Goal: Ask a question: Seek information or help from site administrators or community

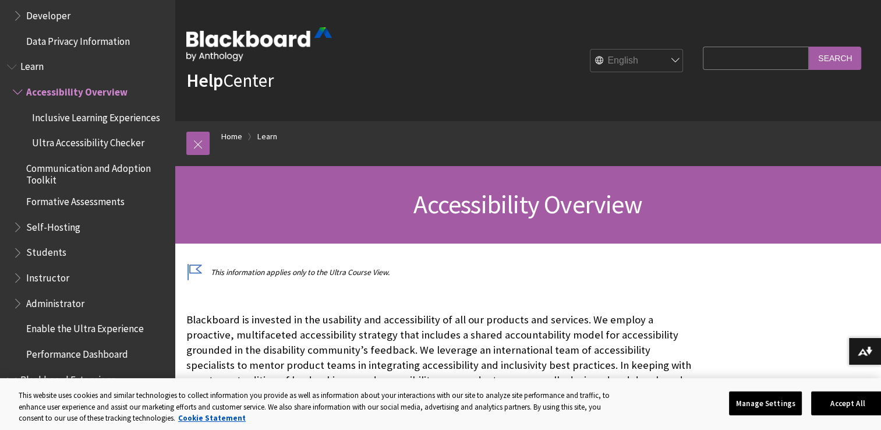
scroll to position [919, 0]
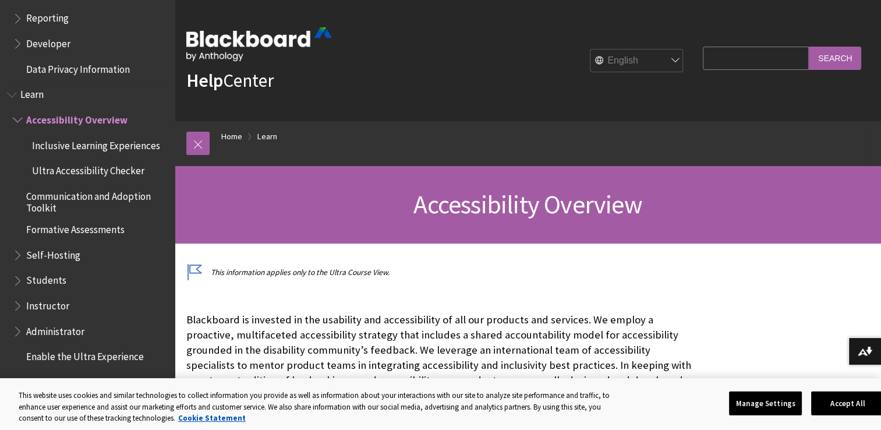
click at [57, 283] on span "Students" at bounding box center [46, 279] width 40 height 16
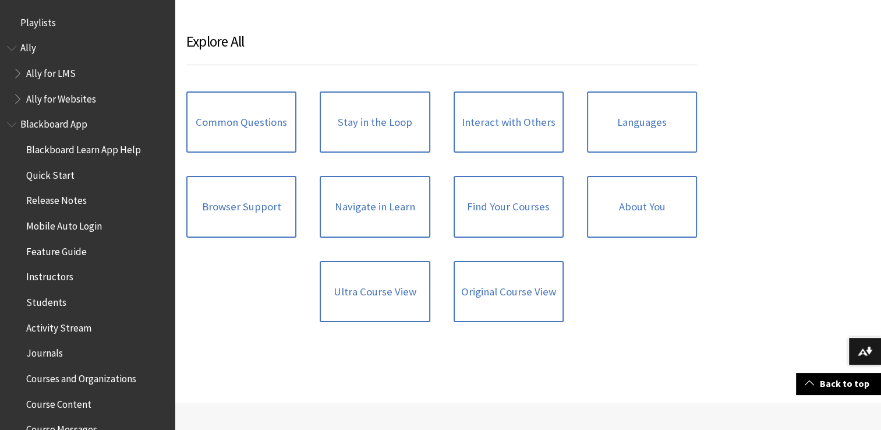
scroll to position [1155, 0]
click at [61, 172] on span "Quick Start" at bounding box center [50, 173] width 48 height 16
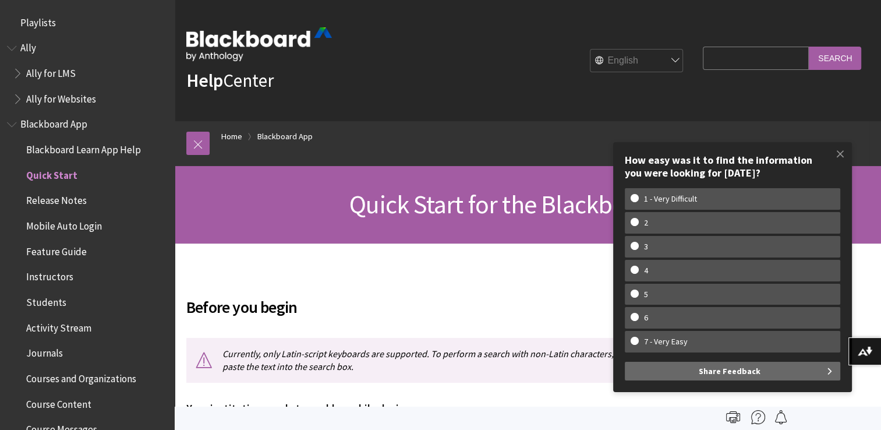
click at [72, 220] on span "Mobile Auto Login" at bounding box center [64, 224] width 76 height 16
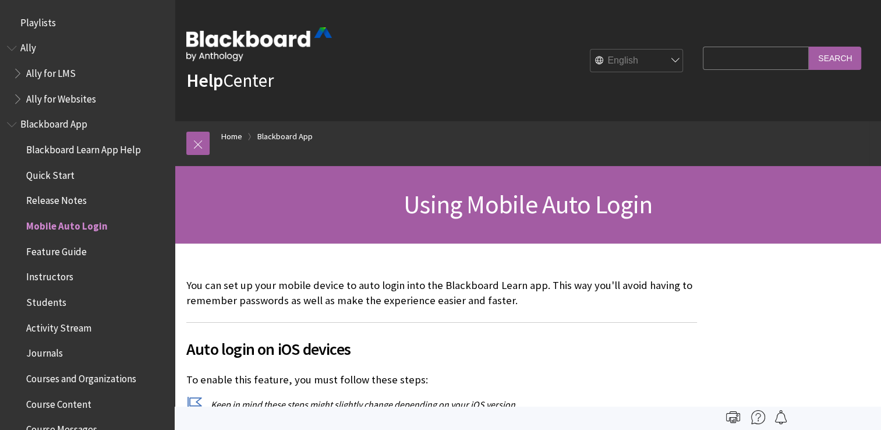
scroll to position [199, 0]
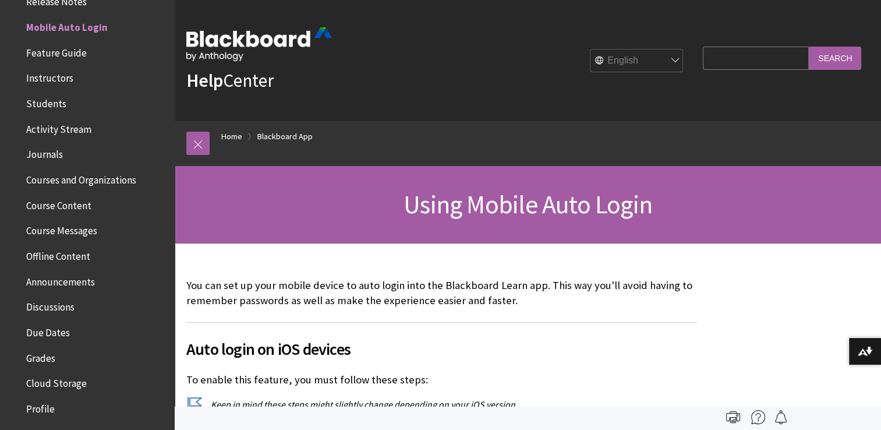
click at [41, 213] on span "Course Content" at bounding box center [90, 206] width 155 height 20
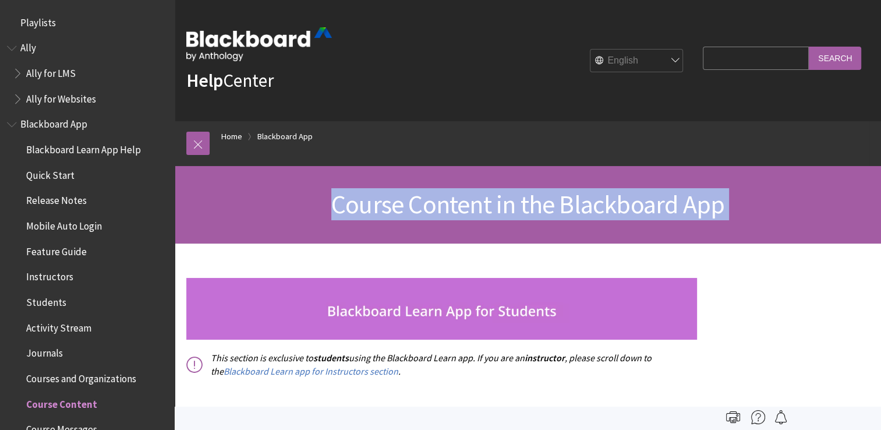
drag, startPoint x: 0, startPoint y: 0, endPoint x: 41, endPoint y: 213, distance: 216.5
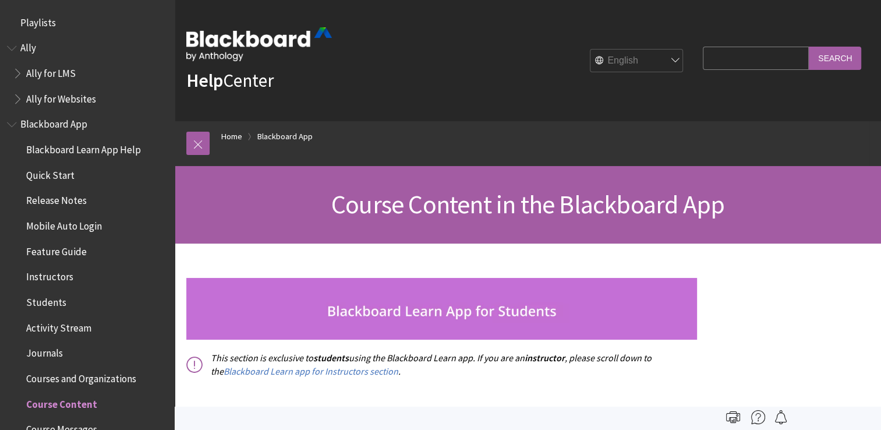
scroll to position [377, 0]
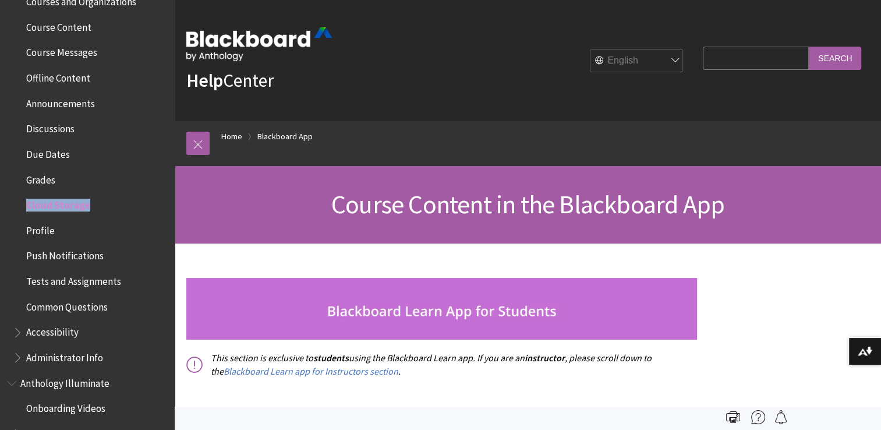
click at [41, 213] on span "Cloud Storage" at bounding box center [90, 205] width 155 height 20
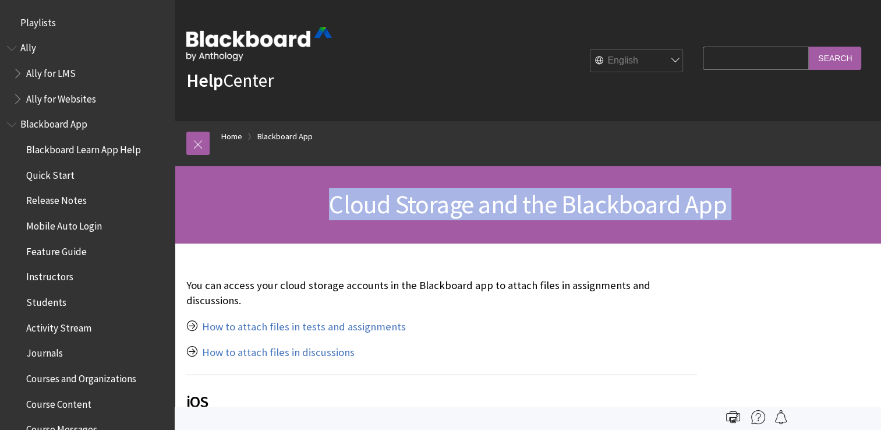
scroll to position [554, 0]
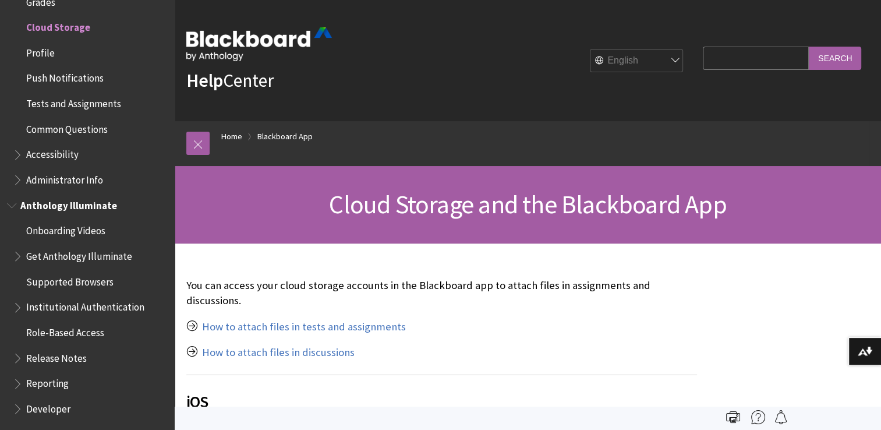
drag, startPoint x: 0, startPoint y: 0, endPoint x: 41, endPoint y: 213, distance: 216.5
click at [41, 213] on span "Anthology Illuminate" at bounding box center [87, 206] width 161 height 20
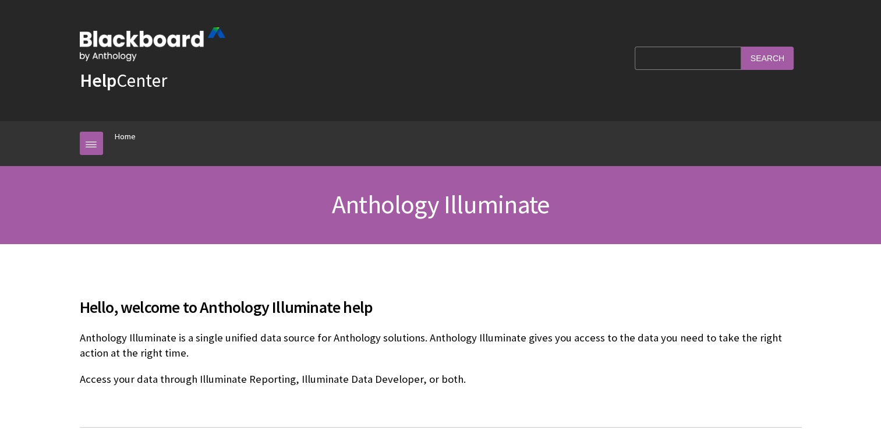
scroll to position [733, 0]
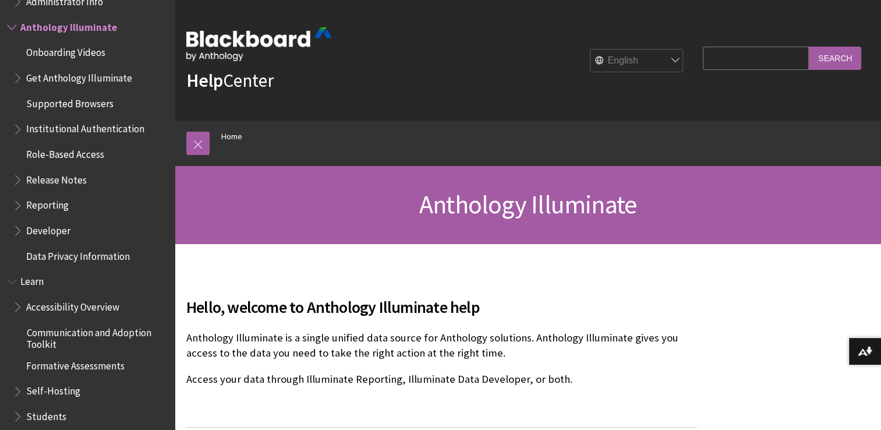
drag, startPoint x: 0, startPoint y: 0, endPoint x: 326, endPoint y: 111, distance: 344.3
click at [326, 111] on div "Help Center" at bounding box center [259, 60] width 146 height 102
click at [300, 125] on ol "Home" at bounding box center [540, 138] width 660 height 34
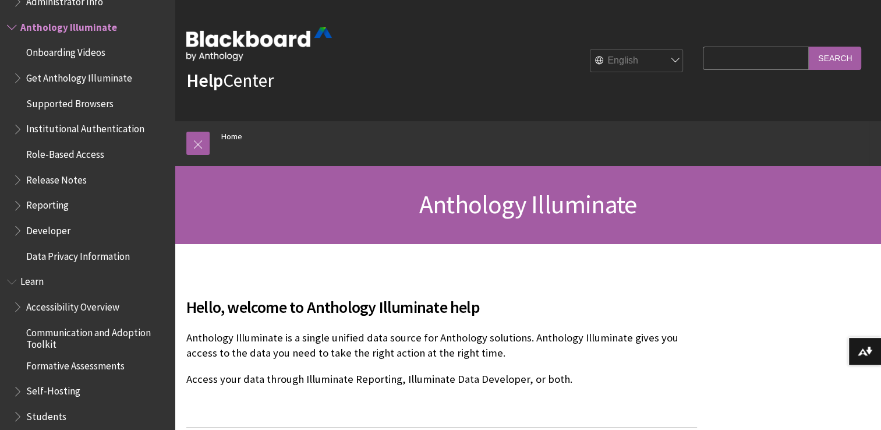
click at [351, 98] on div "Help Center English عربية Català Cymraeg Deutsch Español Suomi Français עברית I…" at bounding box center [528, 60] width 706 height 121
click at [359, 44] on div "Help Center English عربية Català Cymraeg Deutsch Español Suomi Français עברית I…" at bounding box center [528, 60] width 706 height 121
click at [342, 52] on div "English عربية Català Cymraeg Deutsch Español Suomi Français עברית Italiano 日本語 …" at bounding box center [510, 60] width 357 height 31
click at [307, 87] on p "Help Center" at bounding box center [259, 60] width 146 height 66
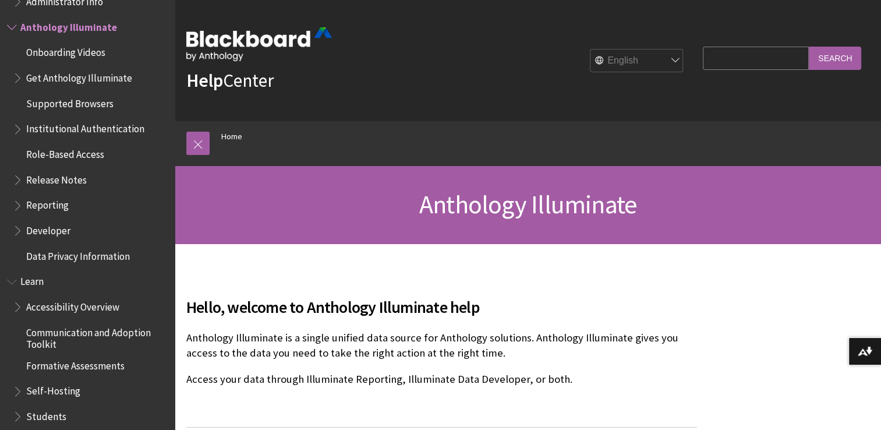
click at [279, 85] on p "Help Center" at bounding box center [259, 60] width 146 height 66
click at [423, 82] on div "Help Center English عربية Català Cymraeg Deutsch Español Suomi Français עברית I…" at bounding box center [528, 60] width 706 height 121
click at [362, 140] on ol "Home" at bounding box center [540, 138] width 660 height 34
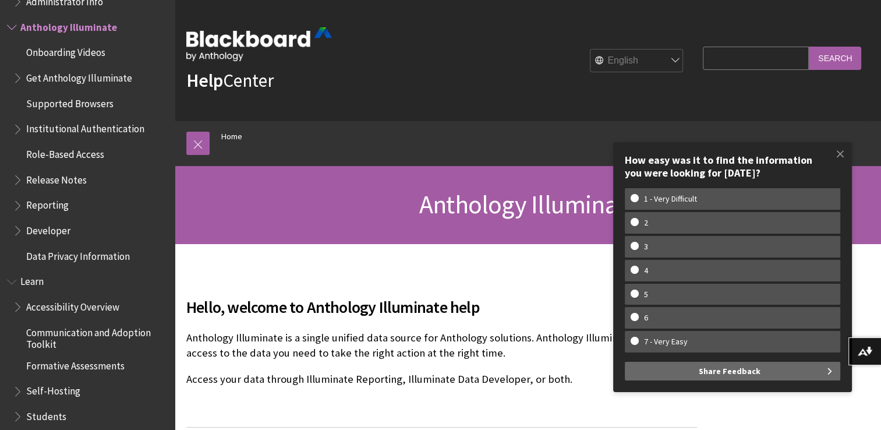
click at [540, 189] on span "Anthology Illuminate" at bounding box center [527, 204] width 217 height 32
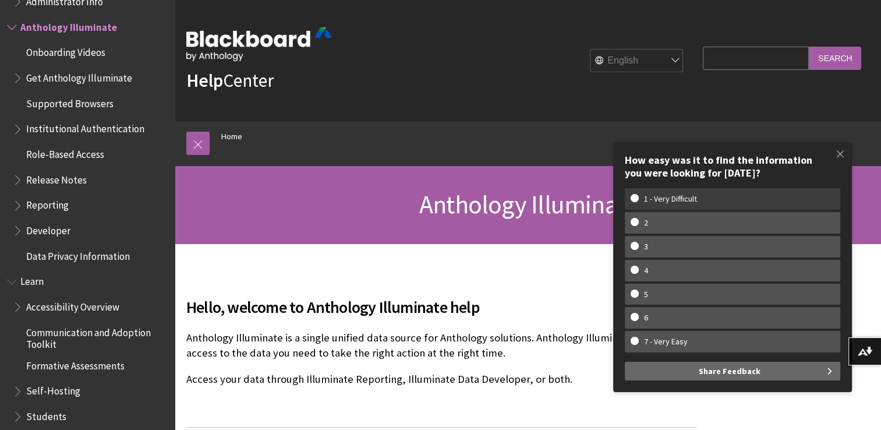
click at [760, 203] on w-span "1 - Very Difficult" at bounding box center [733, 199] width 204 height 10
click at [638, 201] on input "1 - Very Difficult" at bounding box center [635, 198] width 8 height 8
radio input "true"
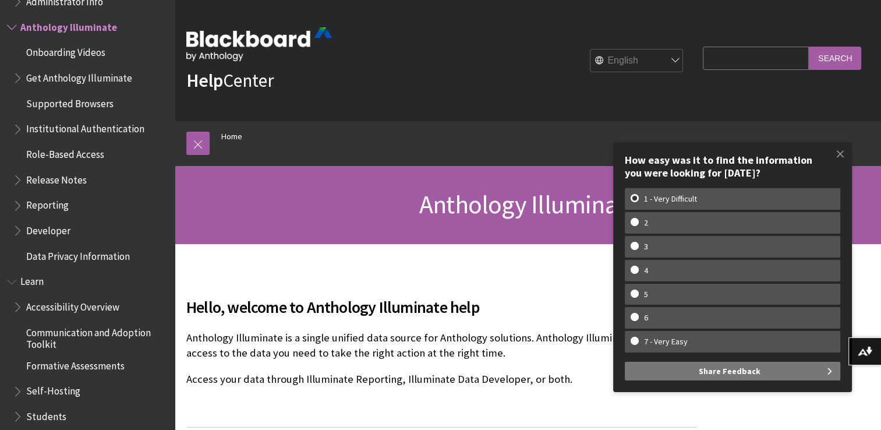
click at [673, 377] on button "Share Feedback" at bounding box center [732, 371] width 215 height 19
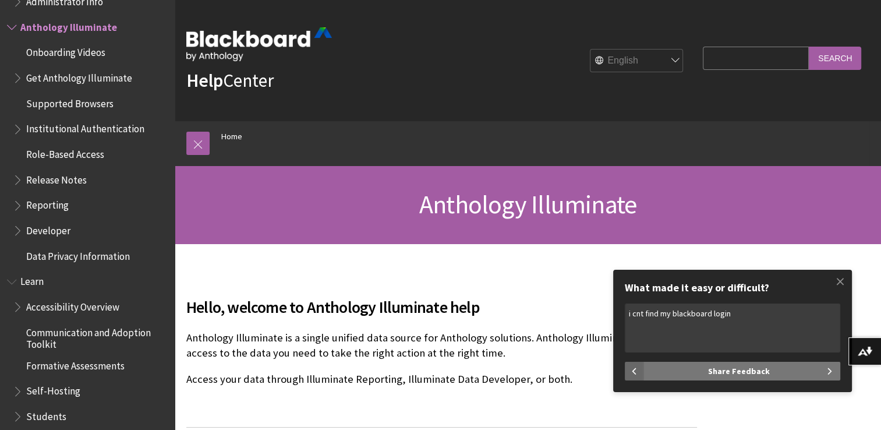
type textarea "i cnt find my blackboard login"
click at [782, 367] on button "Share Feedback" at bounding box center [741, 371] width 197 height 19
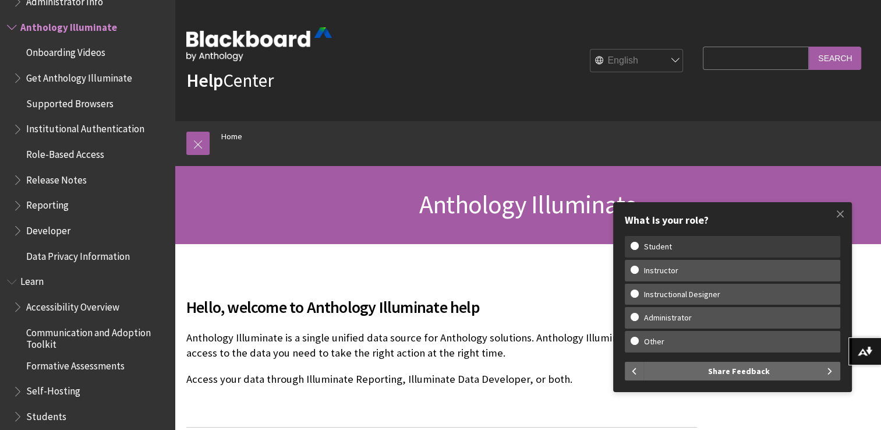
click at [690, 247] on w-span "Student" at bounding box center [733, 247] width 204 height 10
click at [638, 247] on input "Student" at bounding box center [635, 246] width 8 height 8
radio input "true"
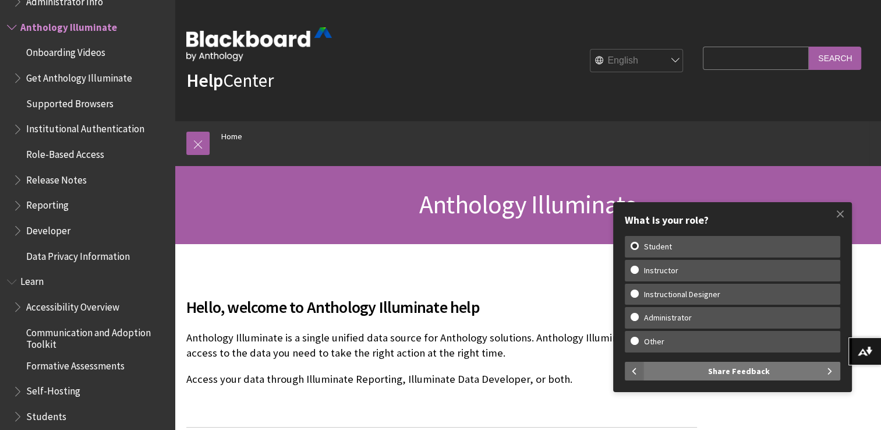
click at [717, 374] on span "Share Feedback" at bounding box center [739, 371] width 62 height 19
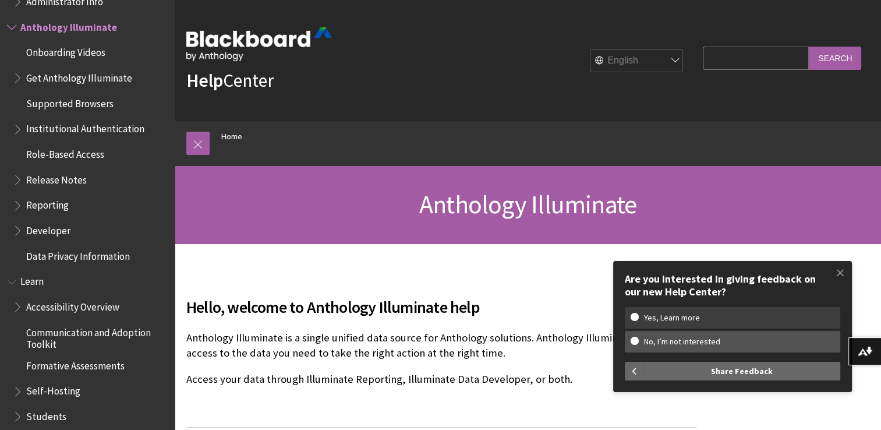
click at [667, 325] on label "Yes, Learn more" at bounding box center [732, 318] width 215 height 22
click at [638, 320] on input "Yes, Learn more" at bounding box center [635, 317] width 8 height 8
radio input "true"
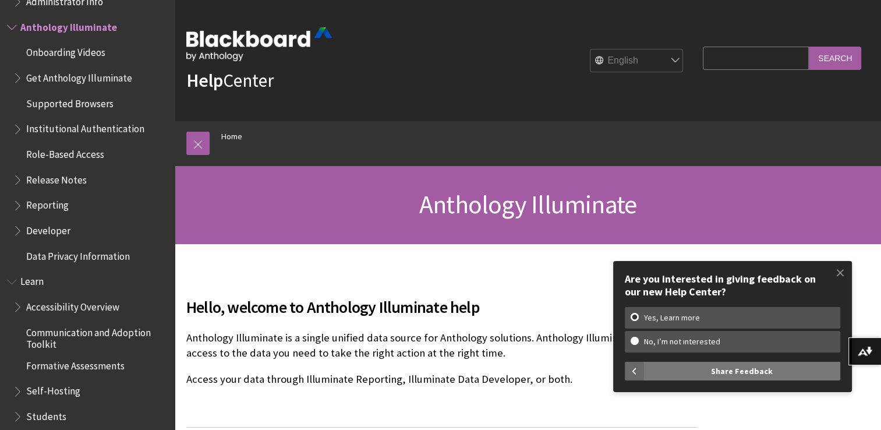
click at [690, 373] on button "Share Feedback" at bounding box center [741, 371] width 197 height 19
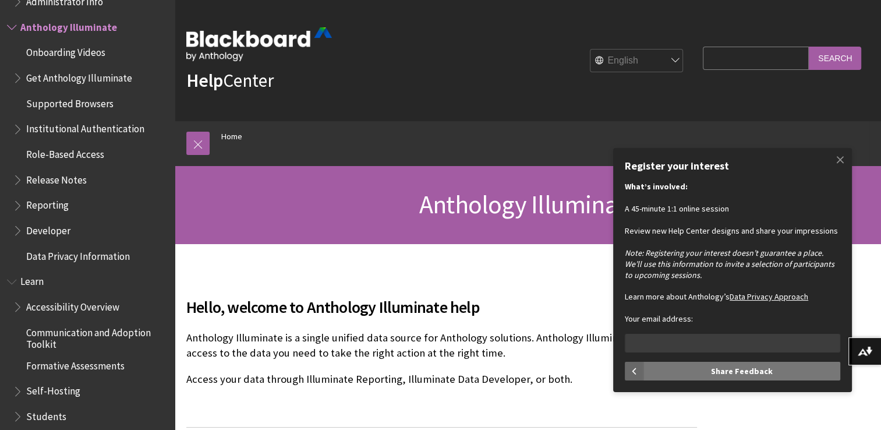
click at [670, 367] on button "Share Feedback" at bounding box center [741, 371] width 197 height 19
click at [841, 164] on span at bounding box center [840, 159] width 24 height 24
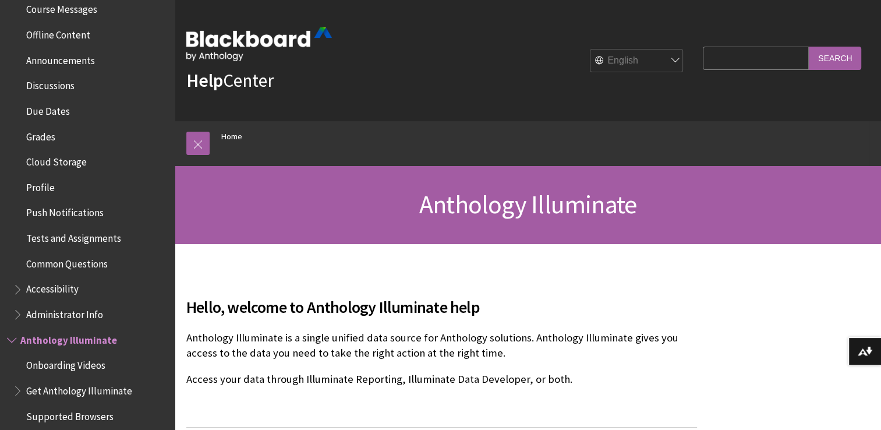
scroll to position [417, 0]
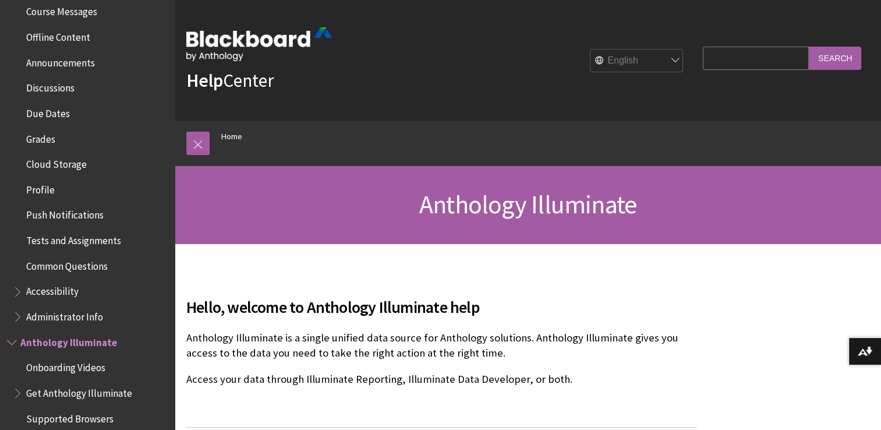
click at [51, 180] on span "Profile" at bounding box center [40, 188] width 29 height 16
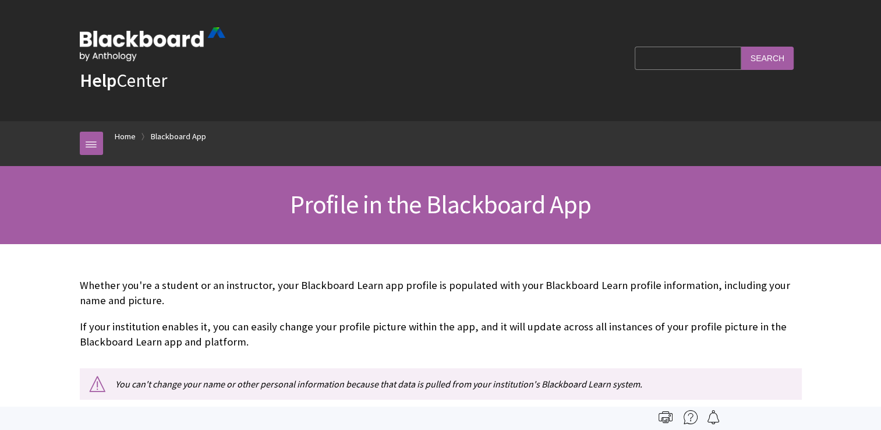
scroll to position [580, 0]
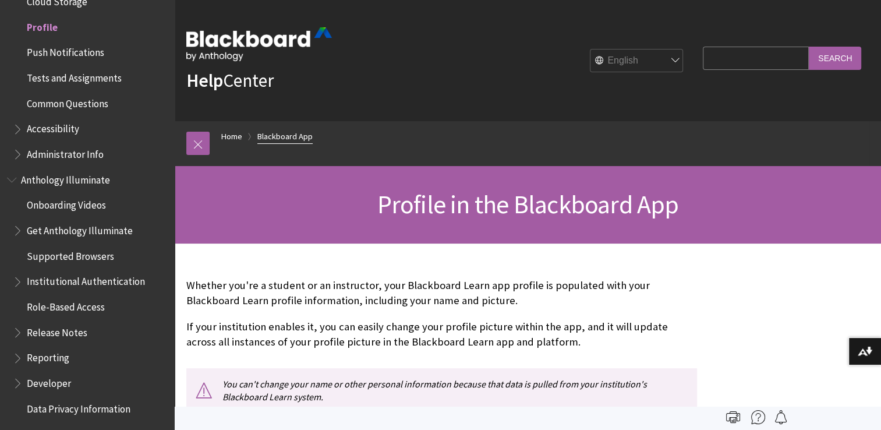
click at [277, 129] on link "Blackboard App" at bounding box center [284, 136] width 55 height 15
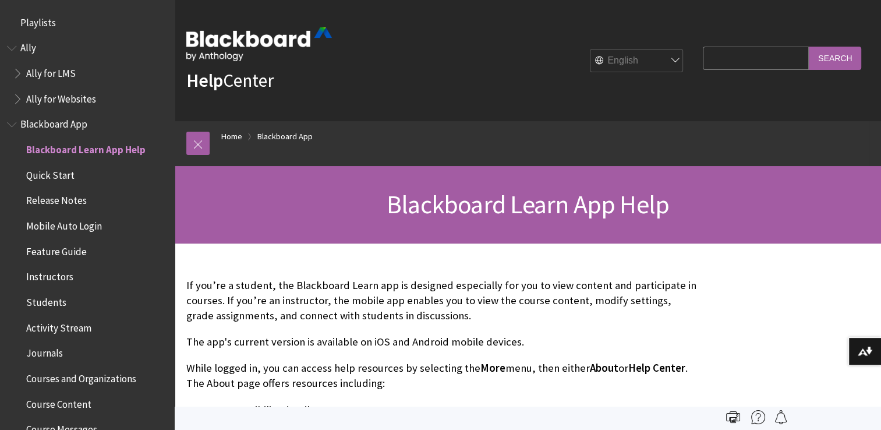
scroll to position [122, 0]
